Goal: Task Accomplishment & Management: Use online tool/utility

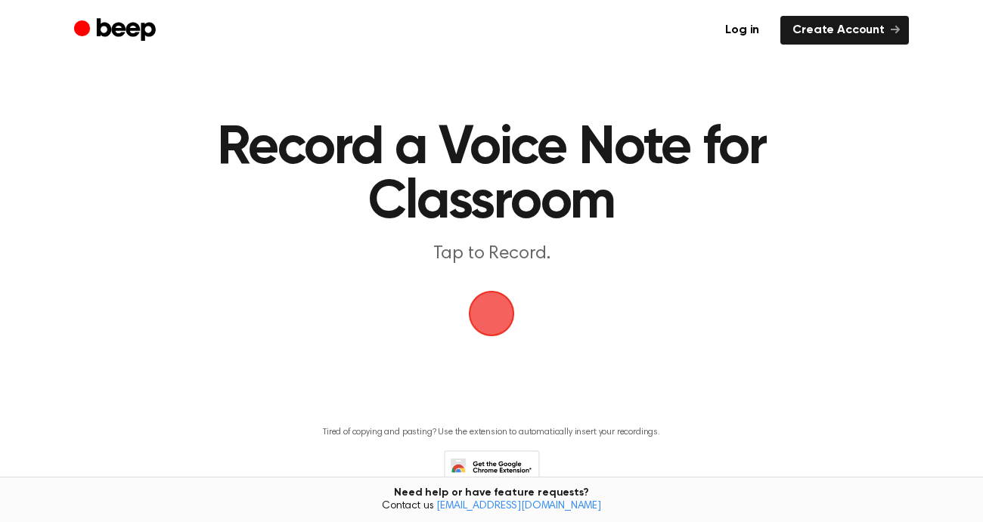
click at [483, 320] on span "button" at bounding box center [491, 314] width 49 height 49
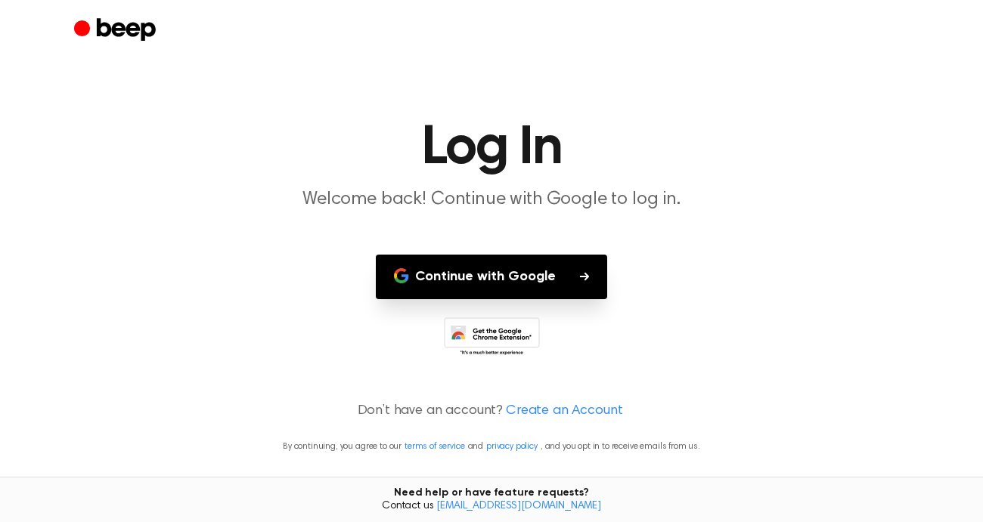
click at [496, 291] on button "Continue with Google" at bounding box center [491, 277] width 231 height 45
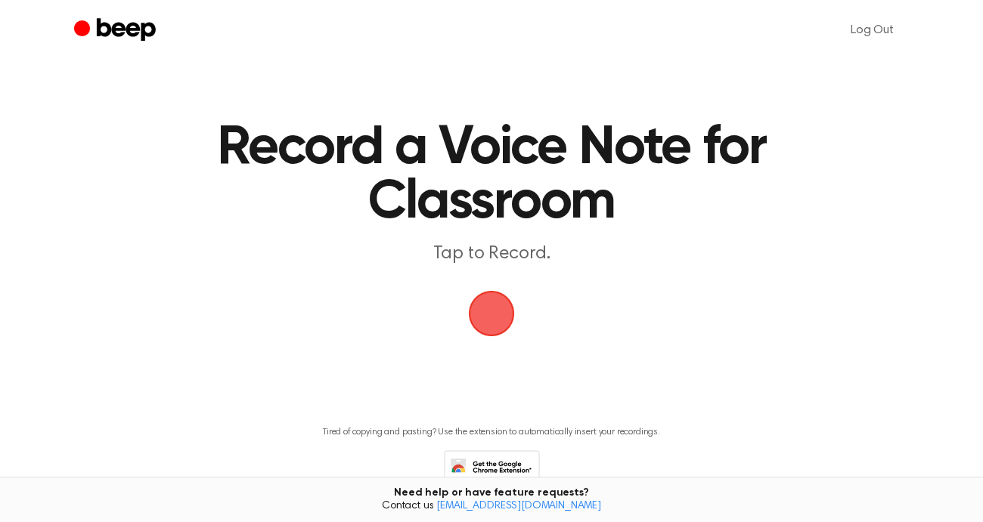
click at [497, 317] on span "button" at bounding box center [491, 313] width 58 height 58
click at [497, 317] on span "button" at bounding box center [491, 313] width 54 height 54
click at [487, 311] on span "button" at bounding box center [491, 314] width 49 height 49
click at [491, 305] on span "button" at bounding box center [491, 314] width 49 height 49
click at [480, 258] on p "Tap to Record." at bounding box center [491, 254] width 581 height 25
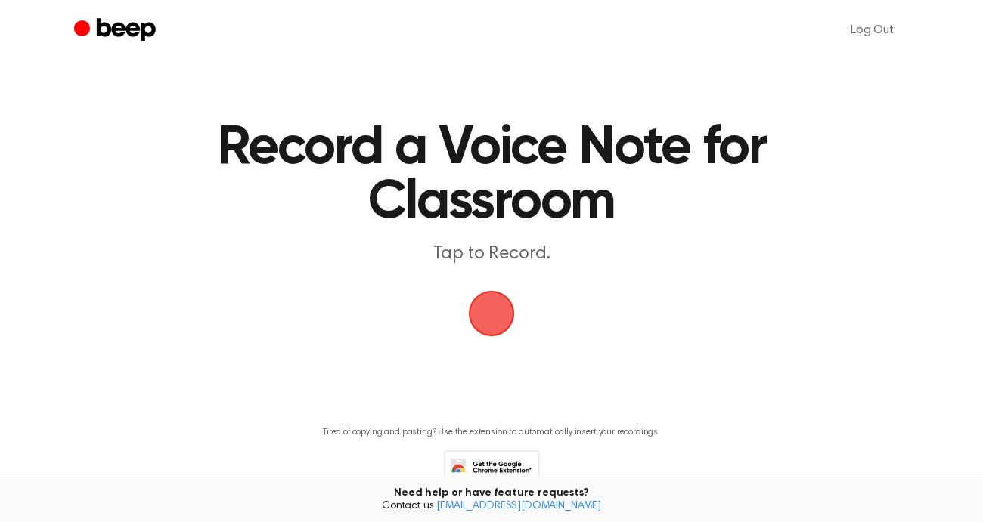
click at [488, 309] on span "button" at bounding box center [491, 313] width 51 height 51
click at [709, 324] on main "Record a Voice Note for Classroom Tap to Record. Tired of copying and pasting? …" at bounding box center [491, 267] width 983 height 534
click at [490, 324] on span "button" at bounding box center [491, 313] width 69 height 69
click at [488, 315] on span "button" at bounding box center [491, 313] width 54 height 54
click at [475, 315] on span "button" at bounding box center [491, 313] width 54 height 54
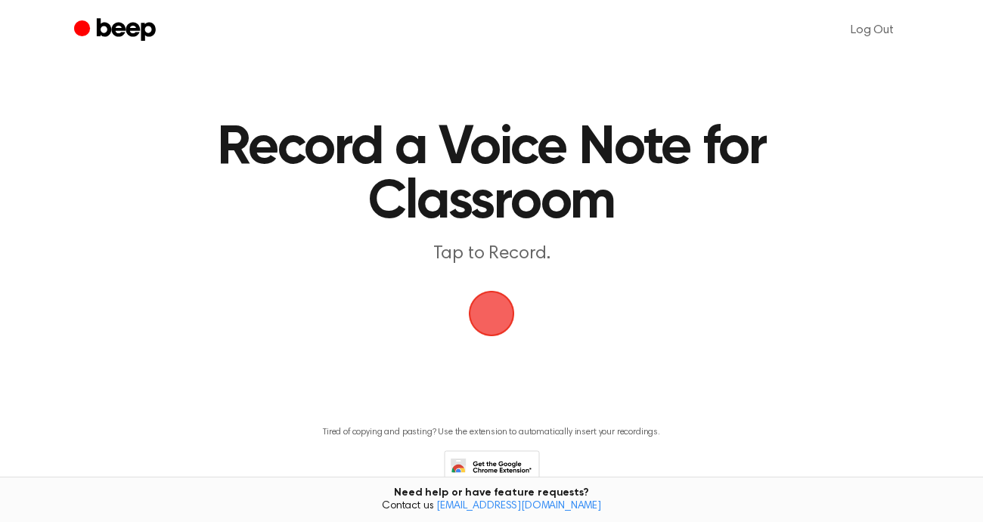
click at [475, 315] on span "button" at bounding box center [491, 313] width 58 height 58
click at [488, 314] on span "button" at bounding box center [491, 314] width 49 height 49
click at [488, 314] on span "button" at bounding box center [491, 313] width 51 height 51
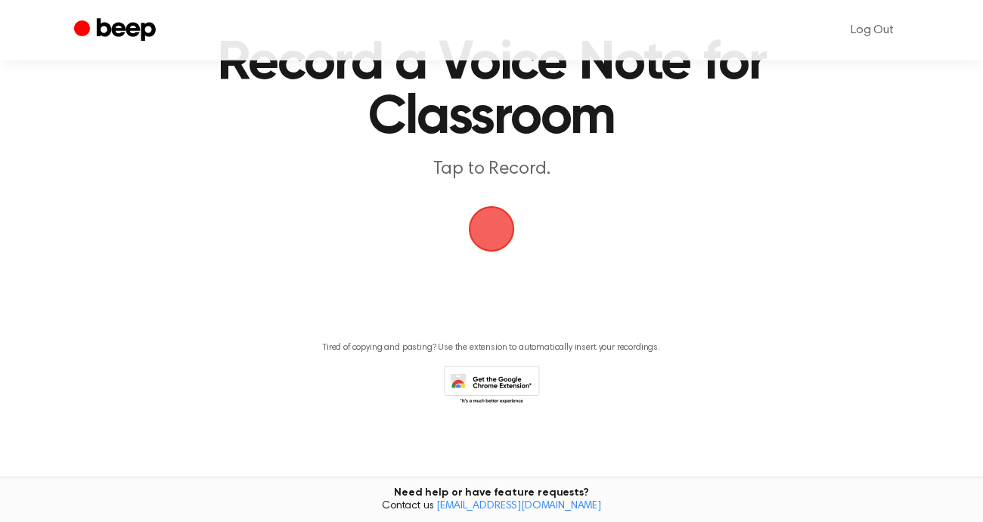
click at [491, 234] on span "button" at bounding box center [491, 228] width 51 height 51
click at [491, 234] on span "button" at bounding box center [491, 229] width 56 height 56
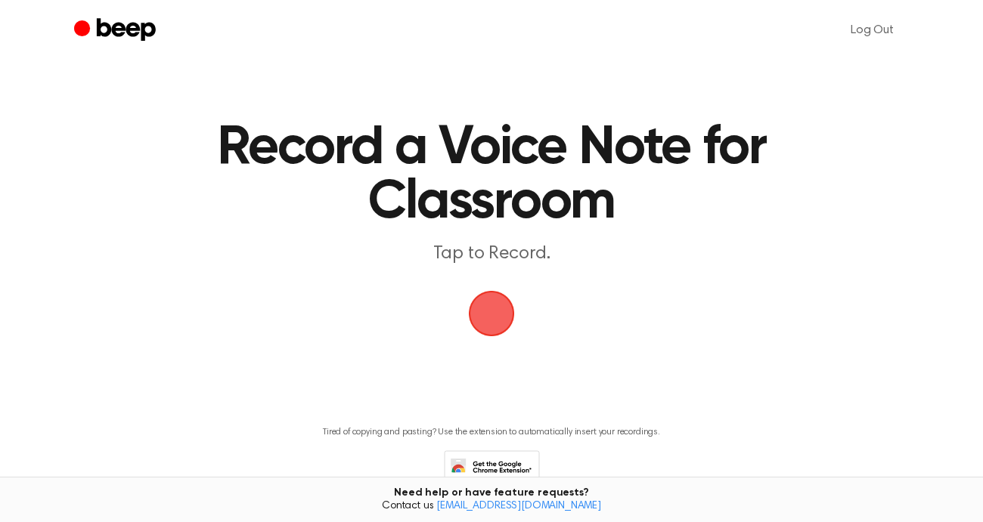
click at [488, 321] on span "button" at bounding box center [491, 314] width 74 height 74
click at [491, 319] on span "button" at bounding box center [491, 314] width 49 height 49
click at [499, 329] on span "button" at bounding box center [491, 313] width 54 height 54
click at [500, 330] on span "button" at bounding box center [491, 313] width 58 height 58
